Goal: Task Accomplishment & Management: Use online tool/utility

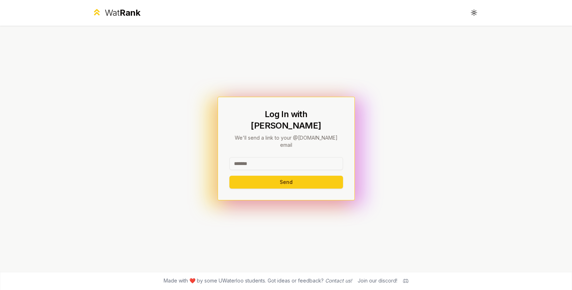
click at [287, 159] on input at bounding box center [286, 163] width 114 height 13
type input "******"
click at [229, 176] on button "Send" at bounding box center [286, 182] width 114 height 13
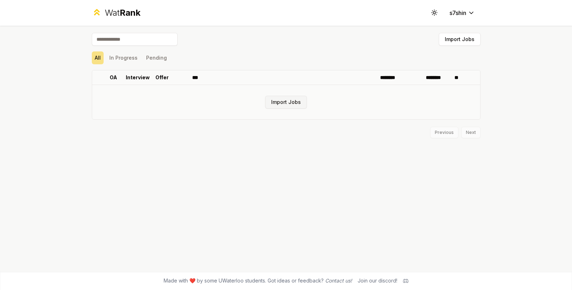
click at [287, 98] on button "Import Jobs" at bounding box center [286, 102] width 42 height 13
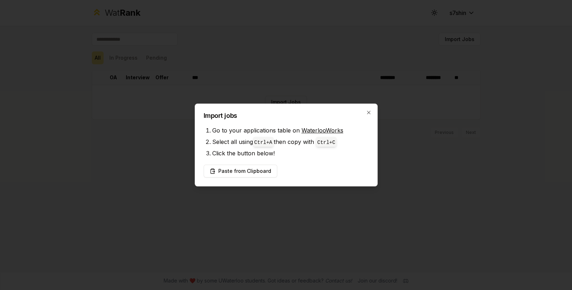
click at [326, 124] on div "Import jobs Go to your applications table on WaterlooWorks Select all using Ctr…" at bounding box center [286, 145] width 183 height 83
click at [323, 128] on link "WaterlooWorks" at bounding box center [323, 130] width 42 height 7
click at [259, 170] on button "Paste from Clipboard" at bounding box center [241, 171] width 74 height 13
click at [247, 172] on button "Paste from Clipboard" at bounding box center [241, 171] width 74 height 13
click at [322, 78] on div at bounding box center [286, 145] width 572 height 290
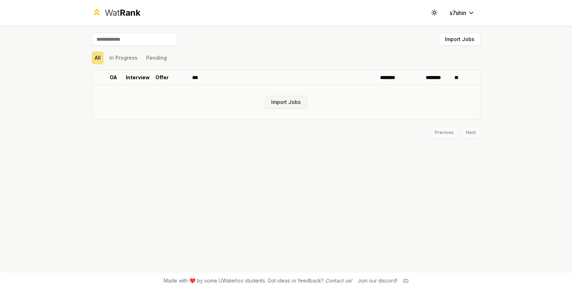
click at [295, 103] on button "Import Jobs" at bounding box center [286, 102] width 42 height 13
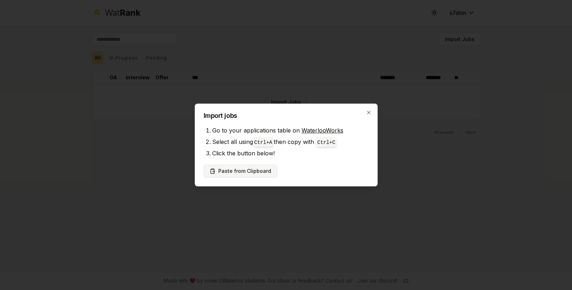
click at [241, 173] on button "Paste from Clipboard" at bounding box center [241, 171] width 74 height 13
click at [248, 169] on button "Paste from Clipboard" at bounding box center [241, 171] width 74 height 13
click at [251, 171] on button "Paste from Clipboard" at bounding box center [241, 171] width 74 height 13
click at [373, 112] on div "Import jobs Go to your applications table on WaterlooWorks Select all using Ctr…" at bounding box center [286, 145] width 183 height 83
click at [370, 110] on icon "button" at bounding box center [369, 113] width 6 height 6
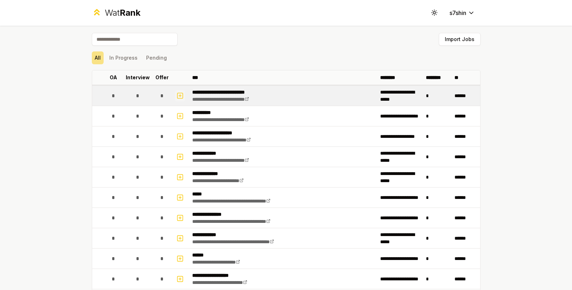
click at [177, 95] on icon "button" at bounding box center [180, 95] width 7 height 9
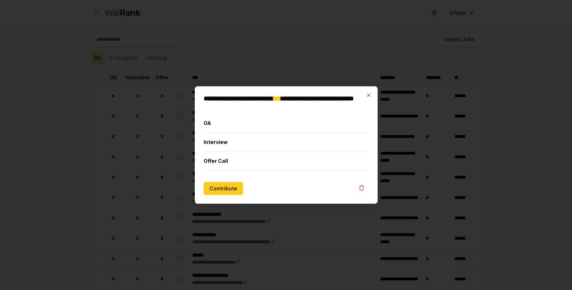
click at [179, 95] on div at bounding box center [286, 145] width 572 height 290
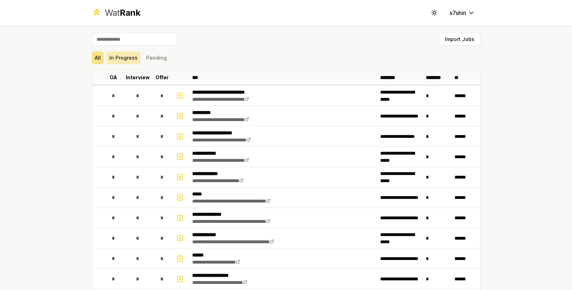
click at [125, 60] on button "In Progress" at bounding box center [123, 57] width 34 height 13
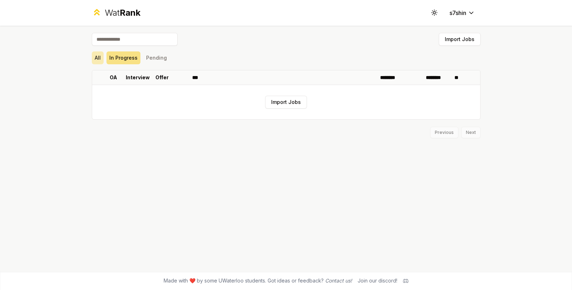
click at [99, 54] on button "All" at bounding box center [98, 57] width 12 height 13
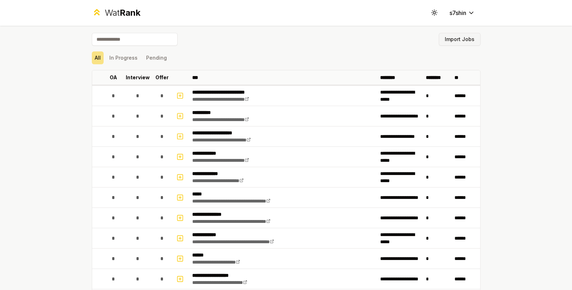
click at [451, 40] on button "Import Jobs" at bounding box center [460, 39] width 42 height 13
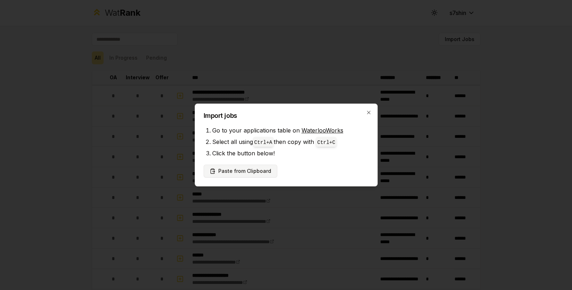
click at [239, 173] on button "Paste from Clipboard" at bounding box center [241, 171] width 74 height 13
click at [367, 109] on div "Import jobs Go to your applications table on WaterlooWorks Select all using Ctr…" at bounding box center [286, 145] width 183 height 83
click at [371, 114] on icon "button" at bounding box center [369, 113] width 6 height 6
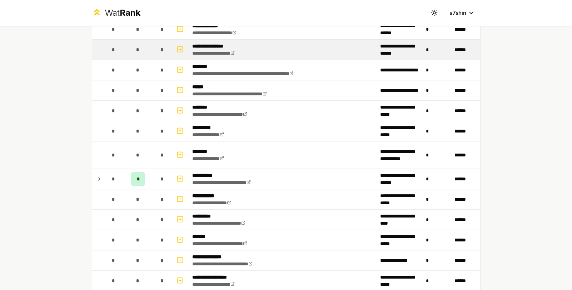
scroll to position [500, 0]
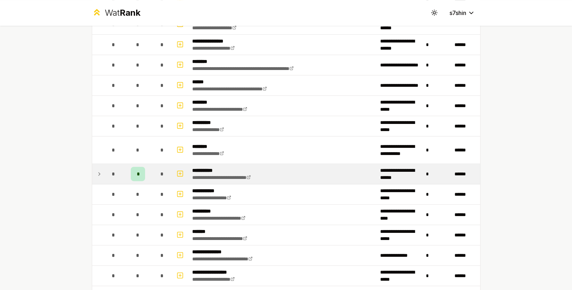
click at [261, 168] on p "**********" at bounding box center [228, 170] width 73 height 7
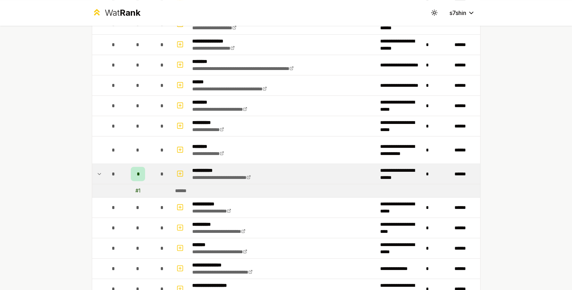
click at [261, 168] on p "**********" at bounding box center [228, 170] width 73 height 7
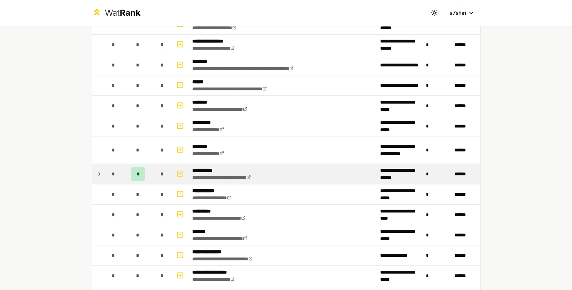
click at [261, 168] on p "**********" at bounding box center [228, 170] width 73 height 7
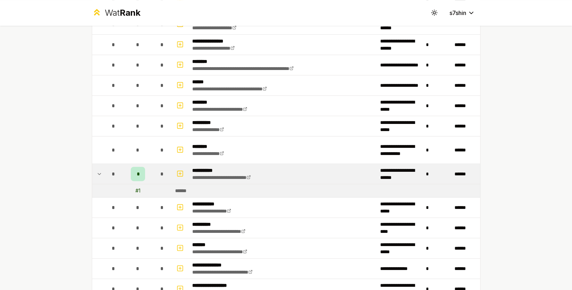
click at [261, 169] on p "**********" at bounding box center [228, 170] width 73 height 7
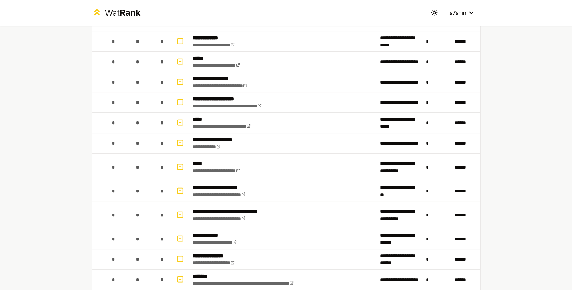
scroll to position [0, 0]
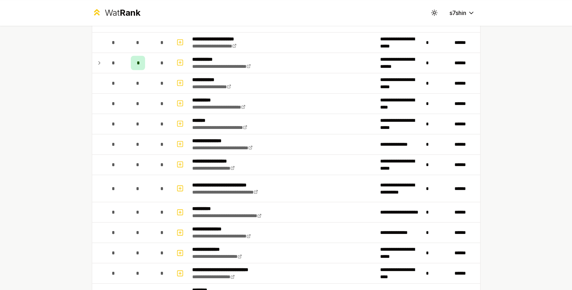
scroll to position [819, 0]
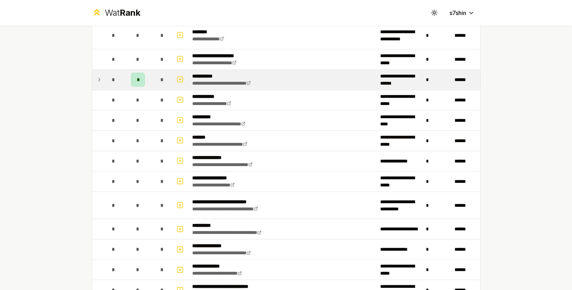
click at [96, 75] on icon at bounding box center [99, 79] width 6 height 9
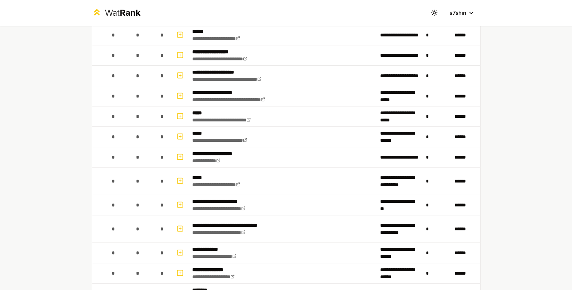
scroll to position [0, 0]
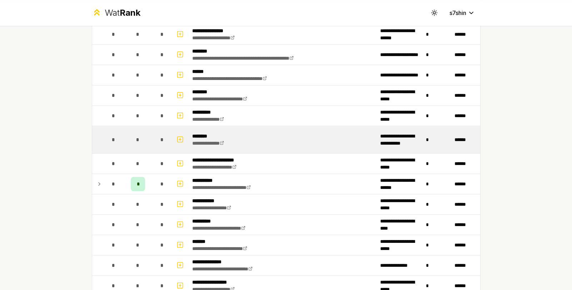
scroll to position [786, 0]
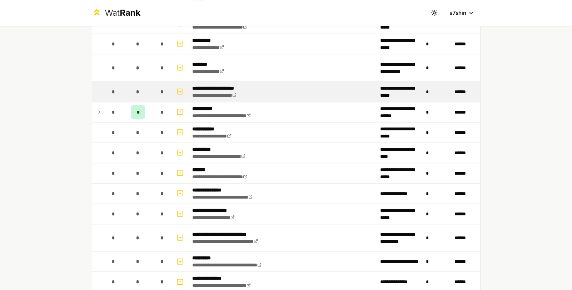
click at [106, 90] on div "*" at bounding box center [113, 92] width 14 height 14
click at [95, 90] on td at bounding box center [97, 92] width 11 height 20
click at [160, 88] on span "*" at bounding box center [161, 91] width 3 height 7
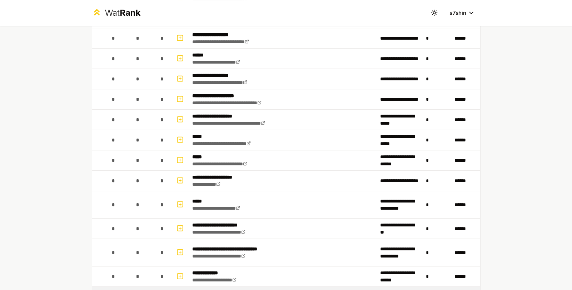
scroll to position [0, 0]
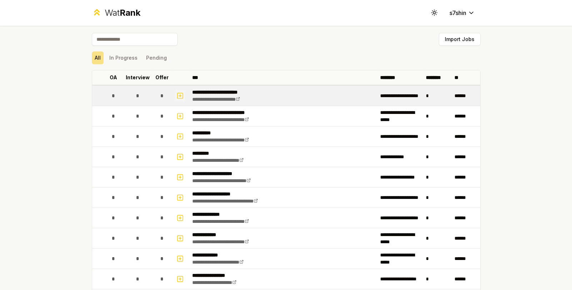
click at [179, 96] on icon "button" at bounding box center [180, 95] width 7 height 9
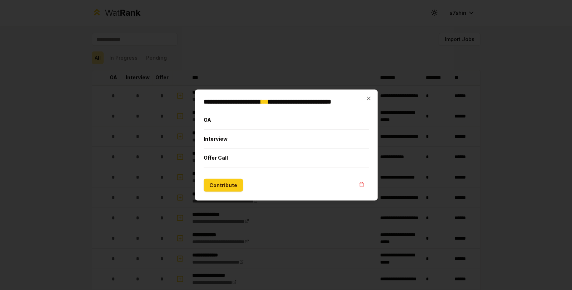
click at [335, 216] on div at bounding box center [286, 145] width 572 height 290
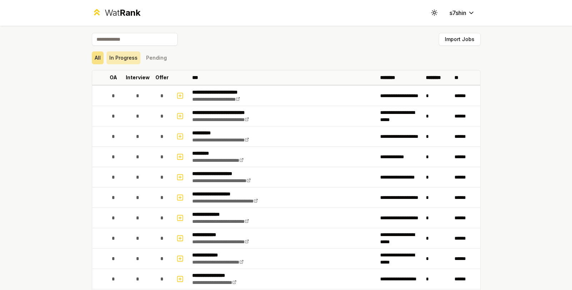
click at [124, 61] on button "In Progress" at bounding box center [123, 57] width 34 height 13
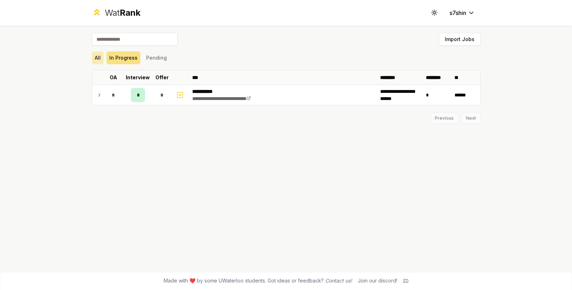
click at [95, 59] on button "All" at bounding box center [98, 57] width 12 height 13
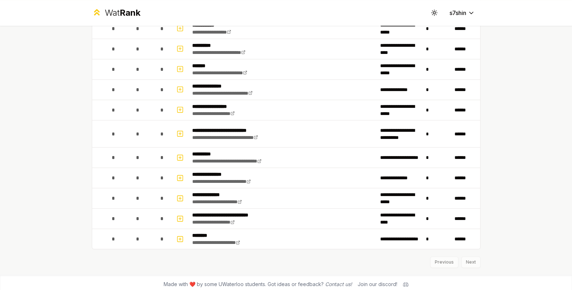
scroll to position [676, 0]
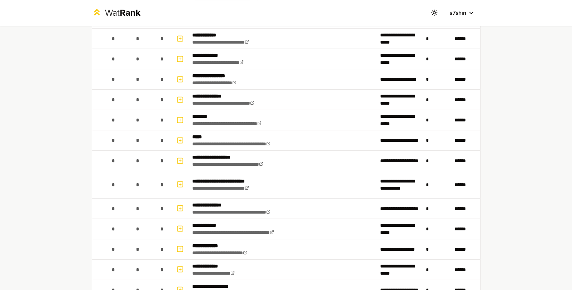
scroll to position [214, 0]
